Goal: Information Seeking & Learning: Learn about a topic

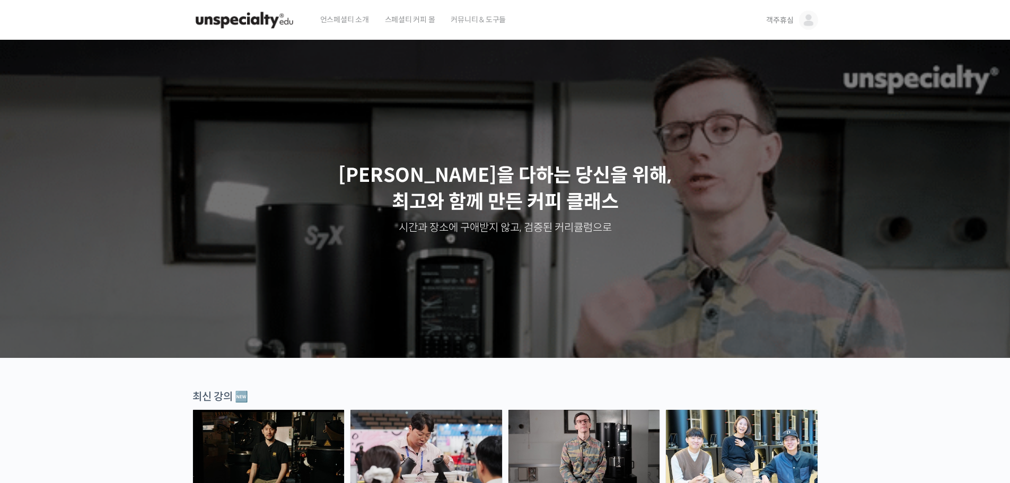
click at [788, 23] on span "객주휴심" at bounding box center [779, 20] width 27 height 10
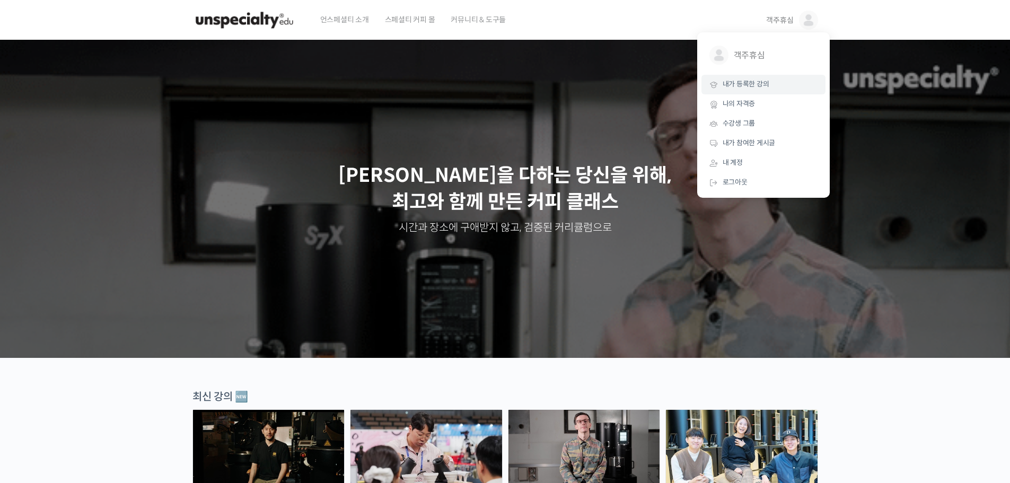
click at [768, 84] on span "내가 등록한 강의" at bounding box center [746, 84] width 47 height 9
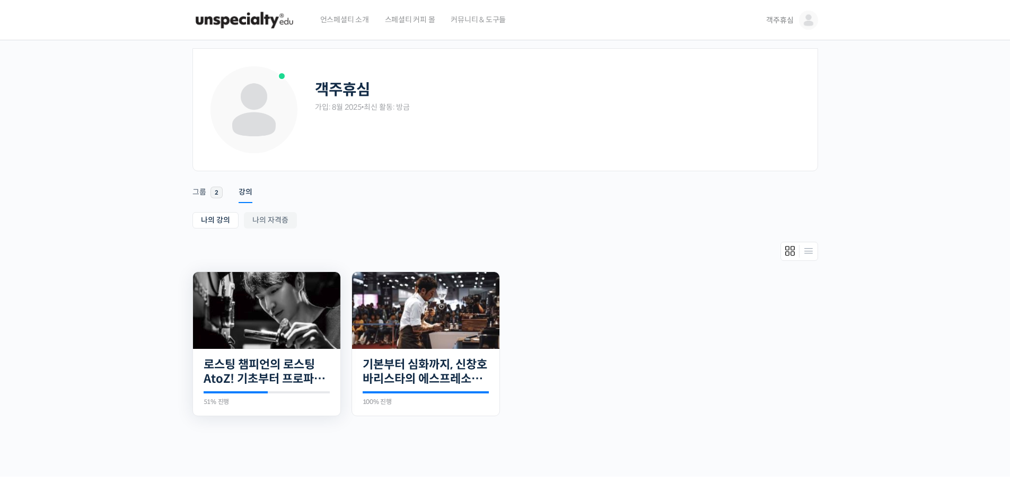
click at [280, 326] on img at bounding box center [266, 310] width 147 height 77
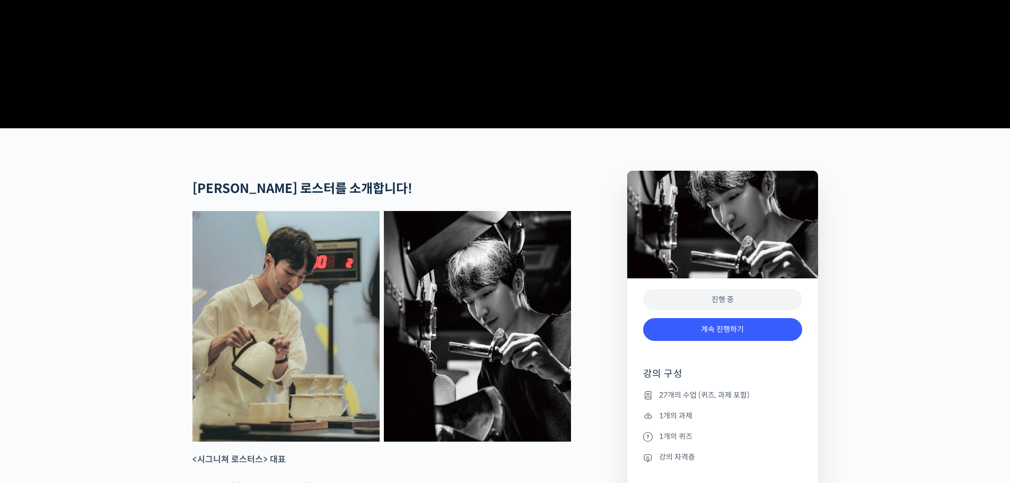
scroll to position [318, 0]
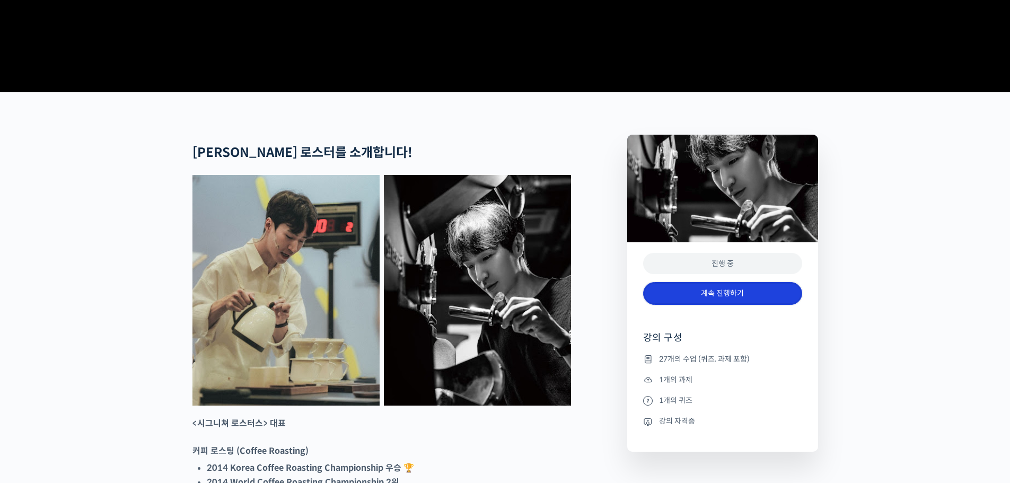
click at [712, 305] on link "계속 진행하기" at bounding box center [722, 293] width 159 height 23
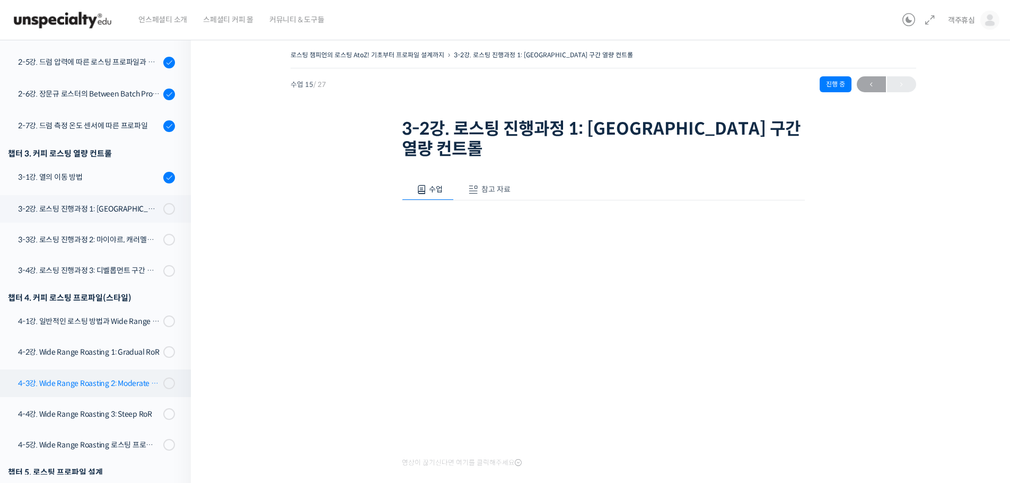
scroll to position [480, 0]
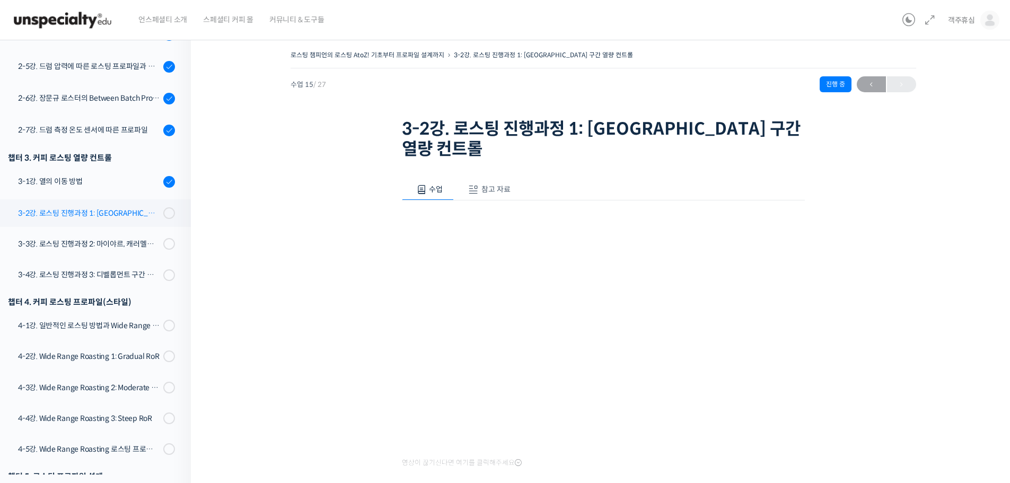
click at [128, 210] on div "3-2강. 로스팅 진행과정 1: [GEOGRAPHIC_DATA] 구간 열량 컨트롤" at bounding box center [89, 213] width 142 height 12
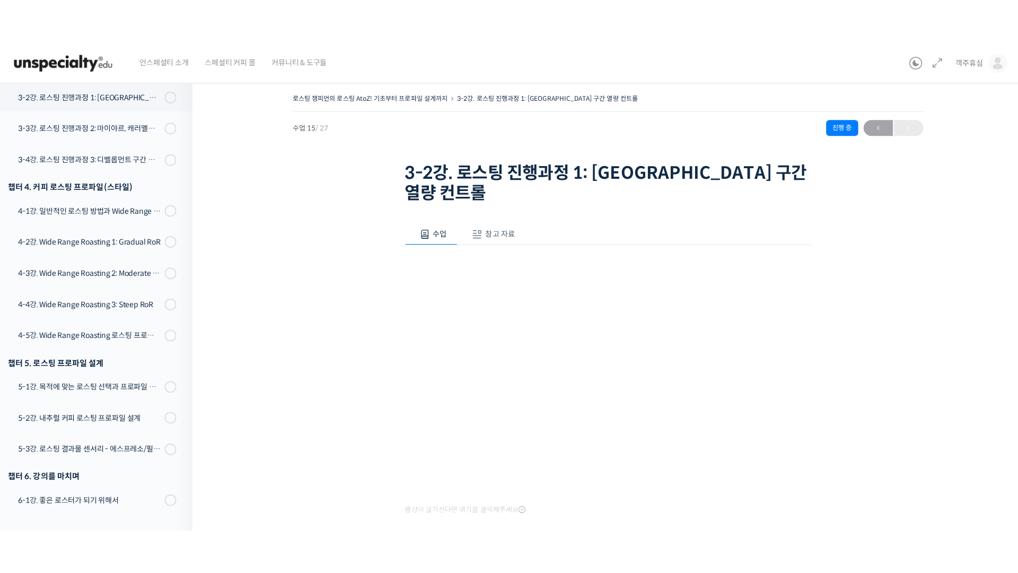
scroll to position [582, 0]
